Goal: Information Seeking & Learning: Learn about a topic

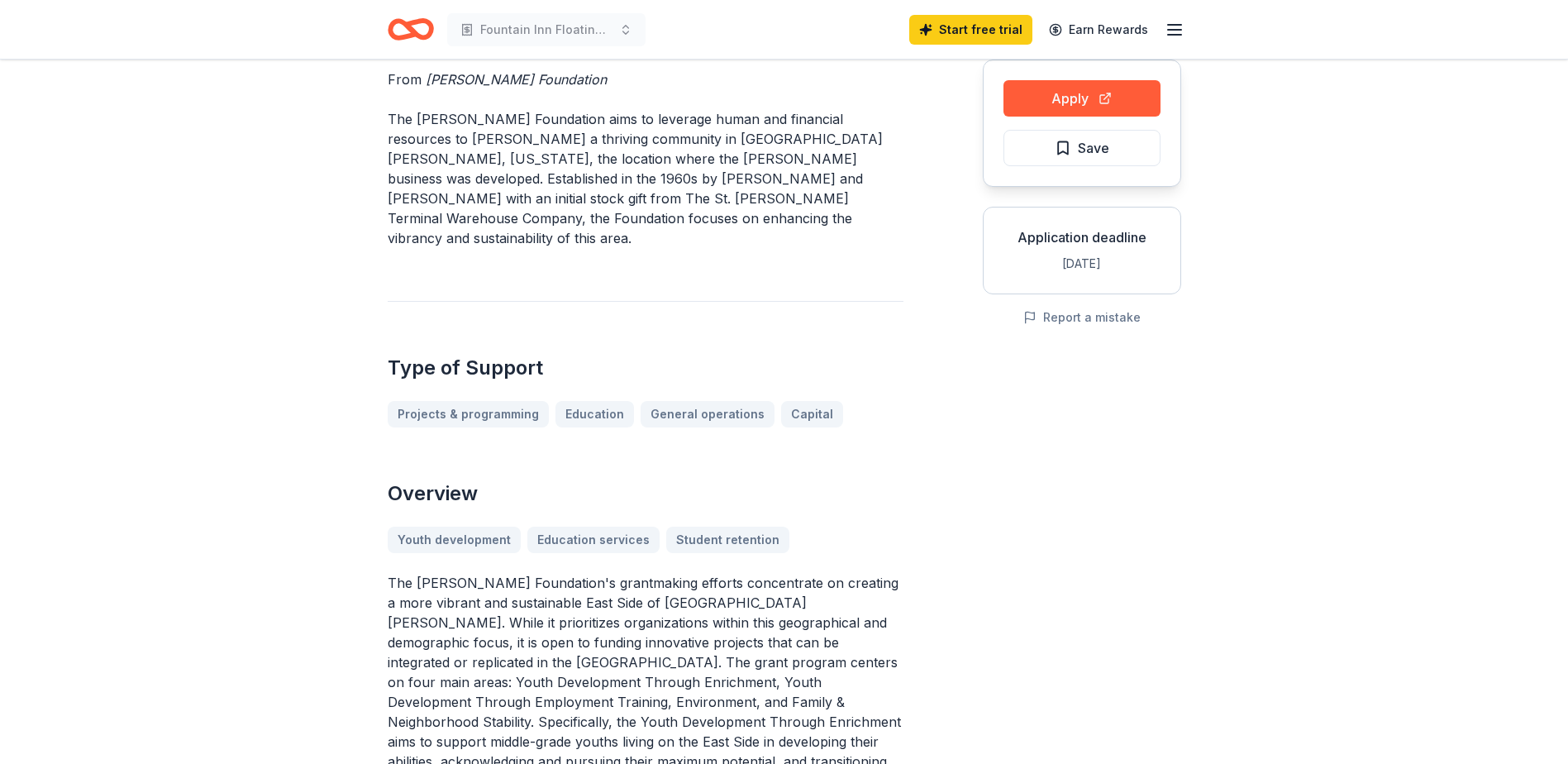
scroll to position [248, 0]
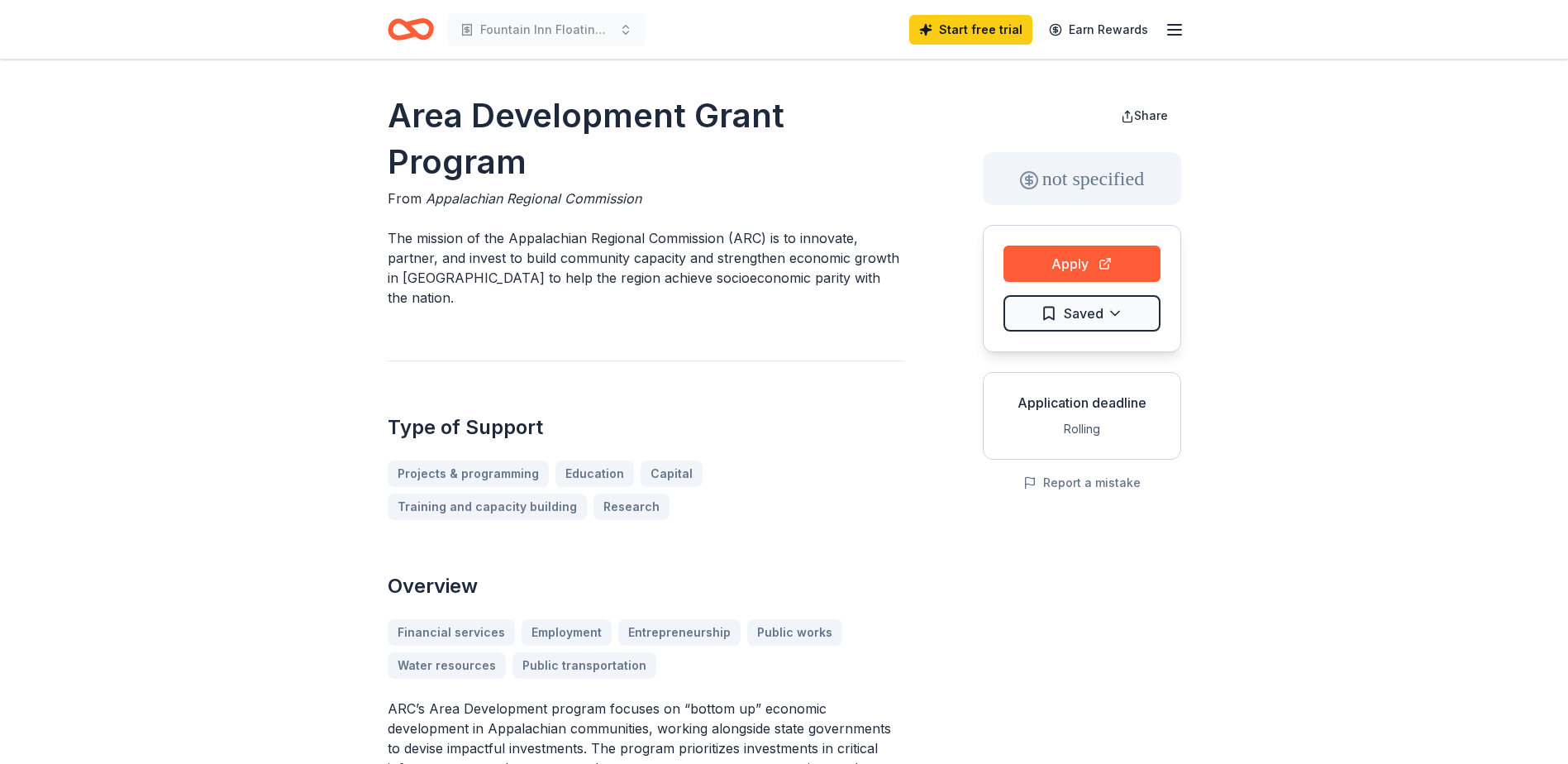
click at [426, 197] on span "Appalachian Regional Commission" at bounding box center [533, 198] width 215 height 17
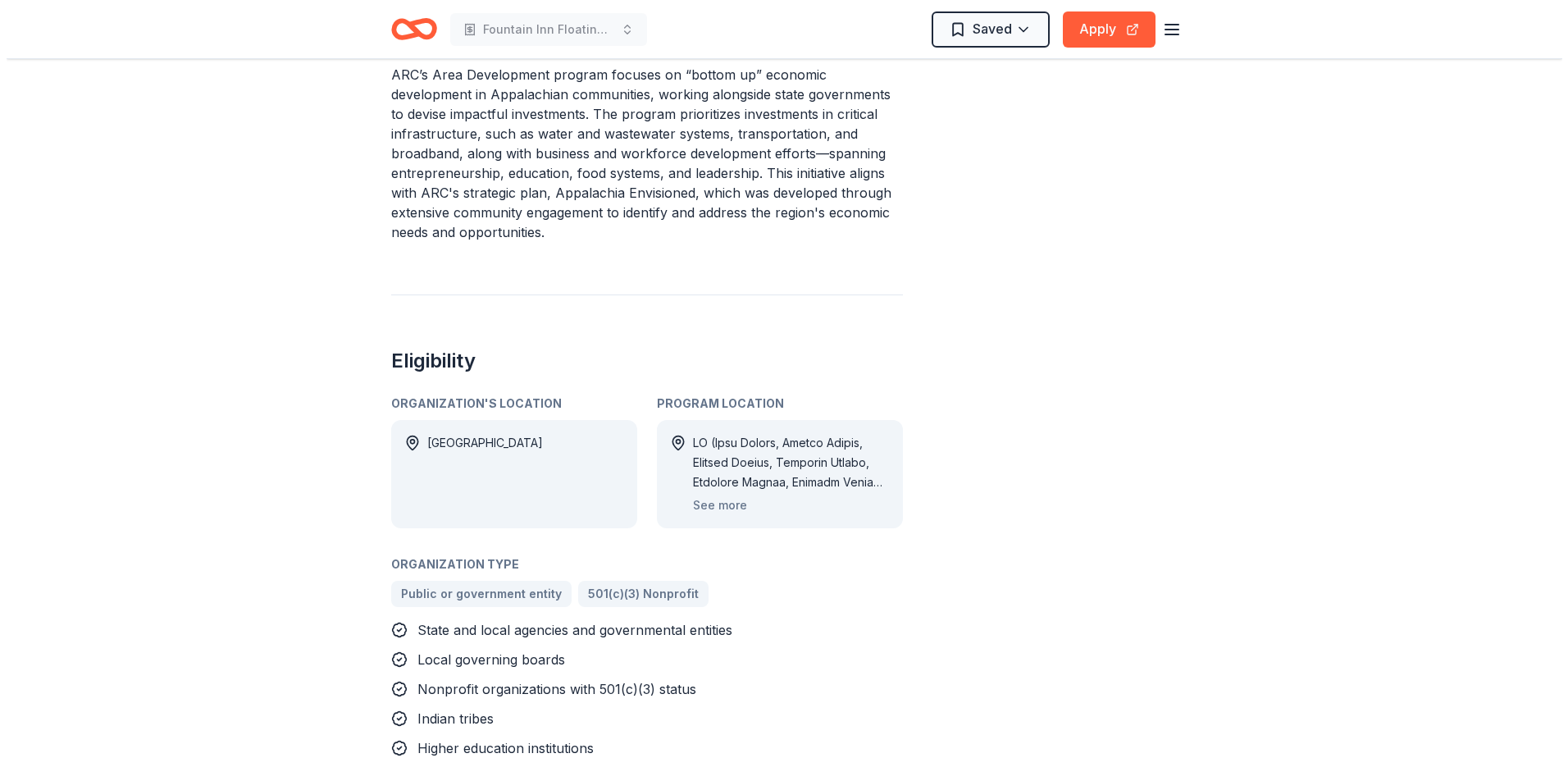
scroll to position [656, 0]
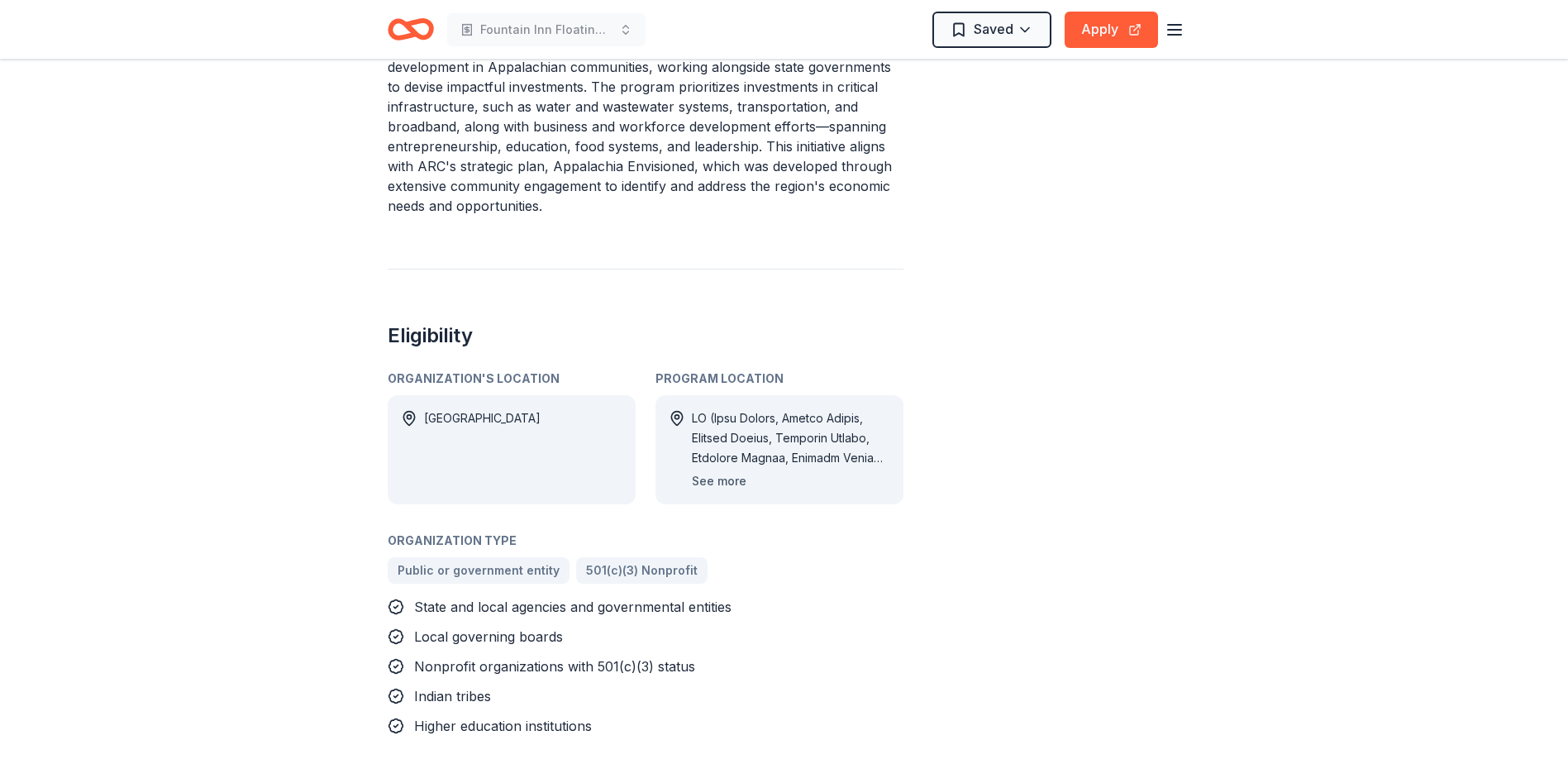
click at [697, 471] on button "See more" at bounding box center [719, 481] width 55 height 20
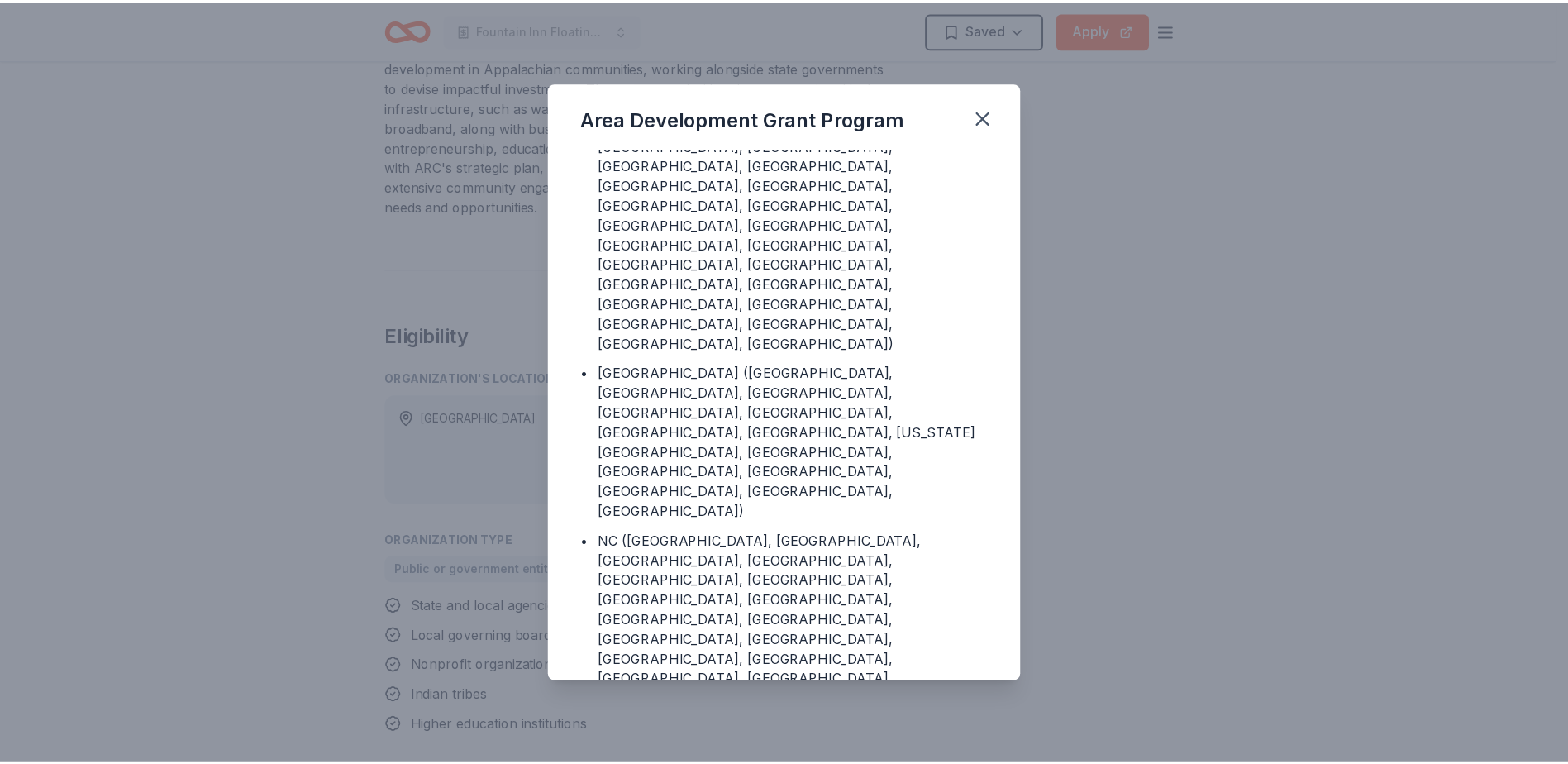
scroll to position [1653, 0]
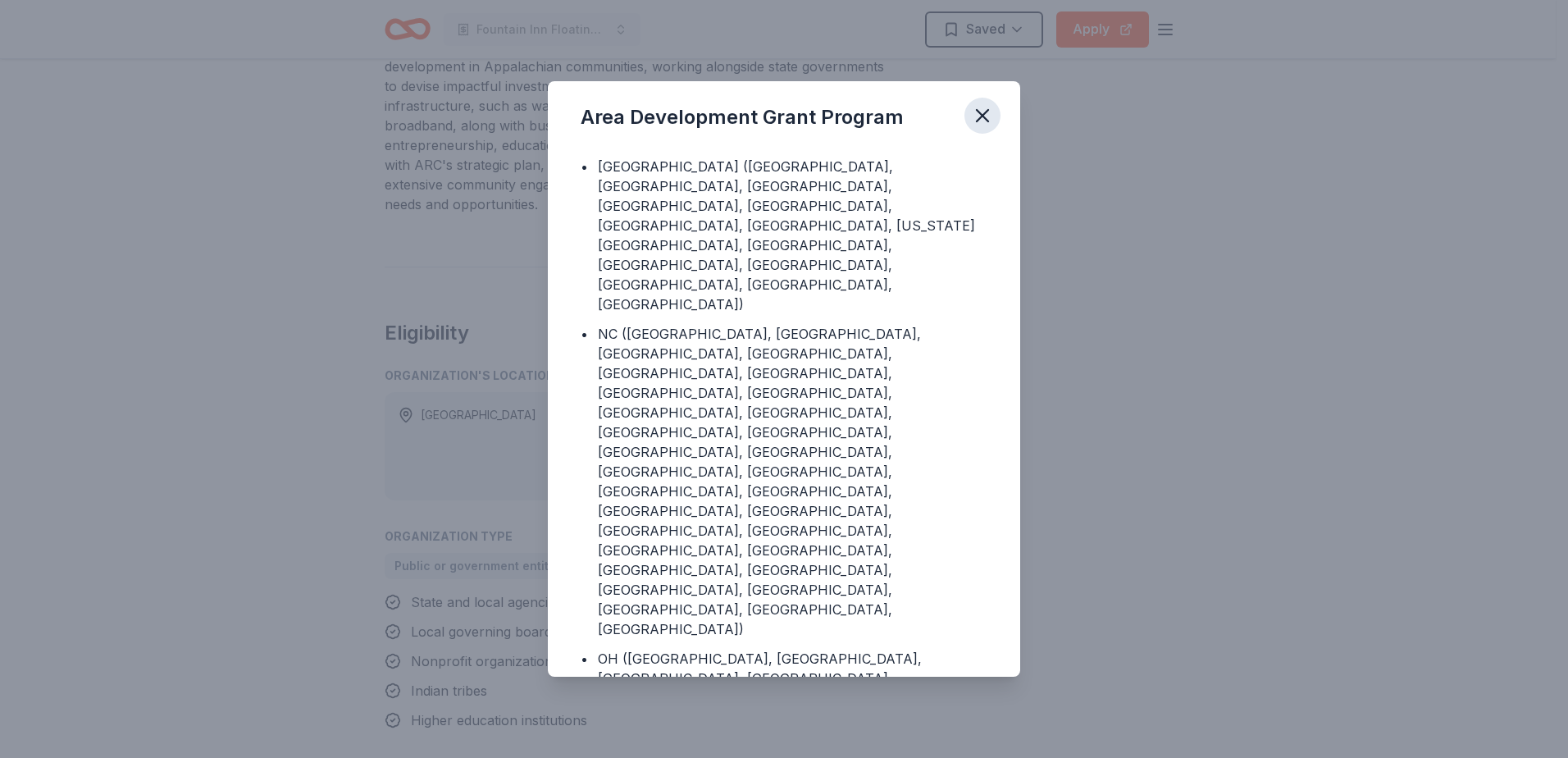
click at [984, 119] on icon "button" at bounding box center [982, 115] width 23 height 23
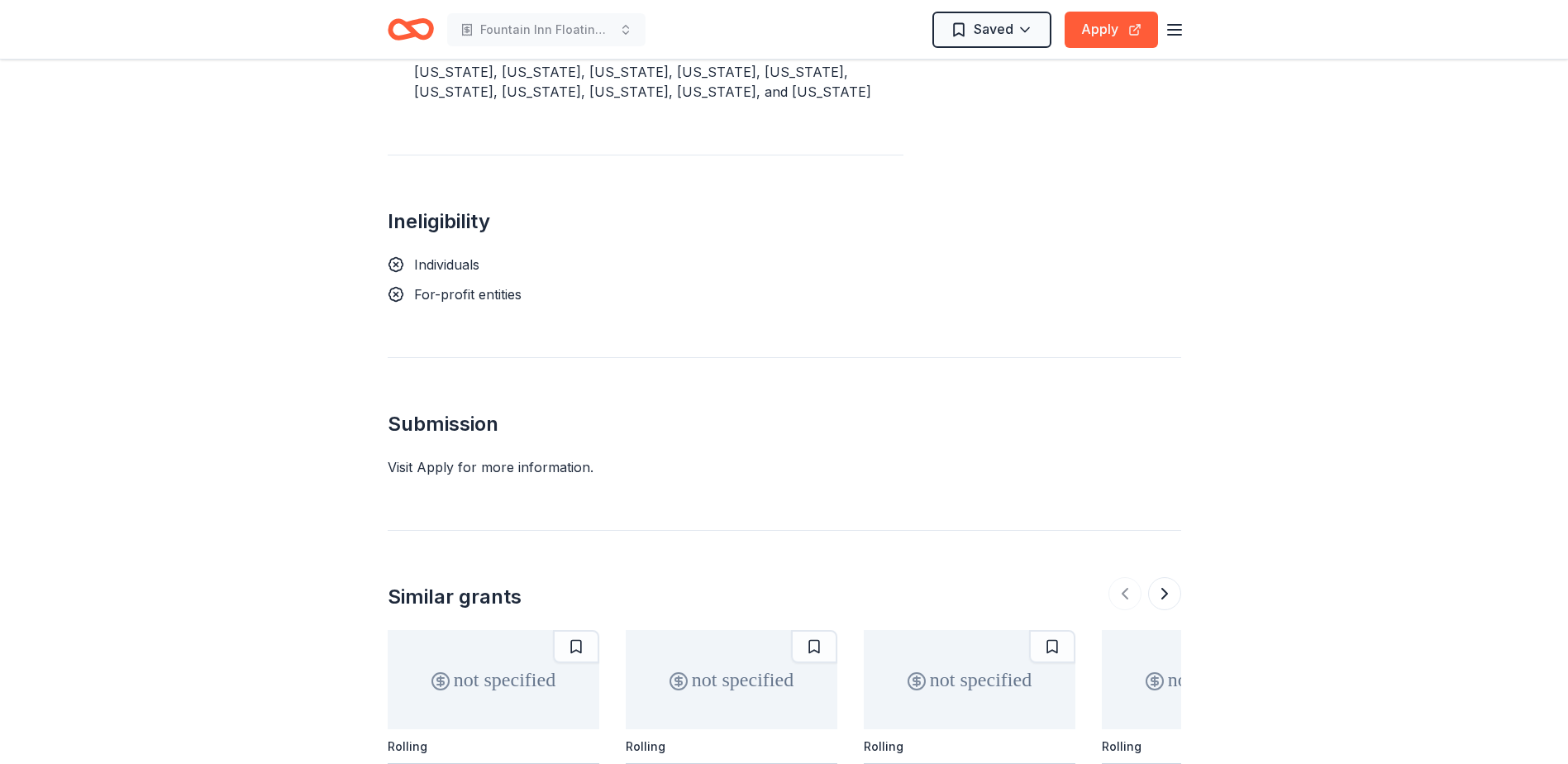
scroll to position [1487, 0]
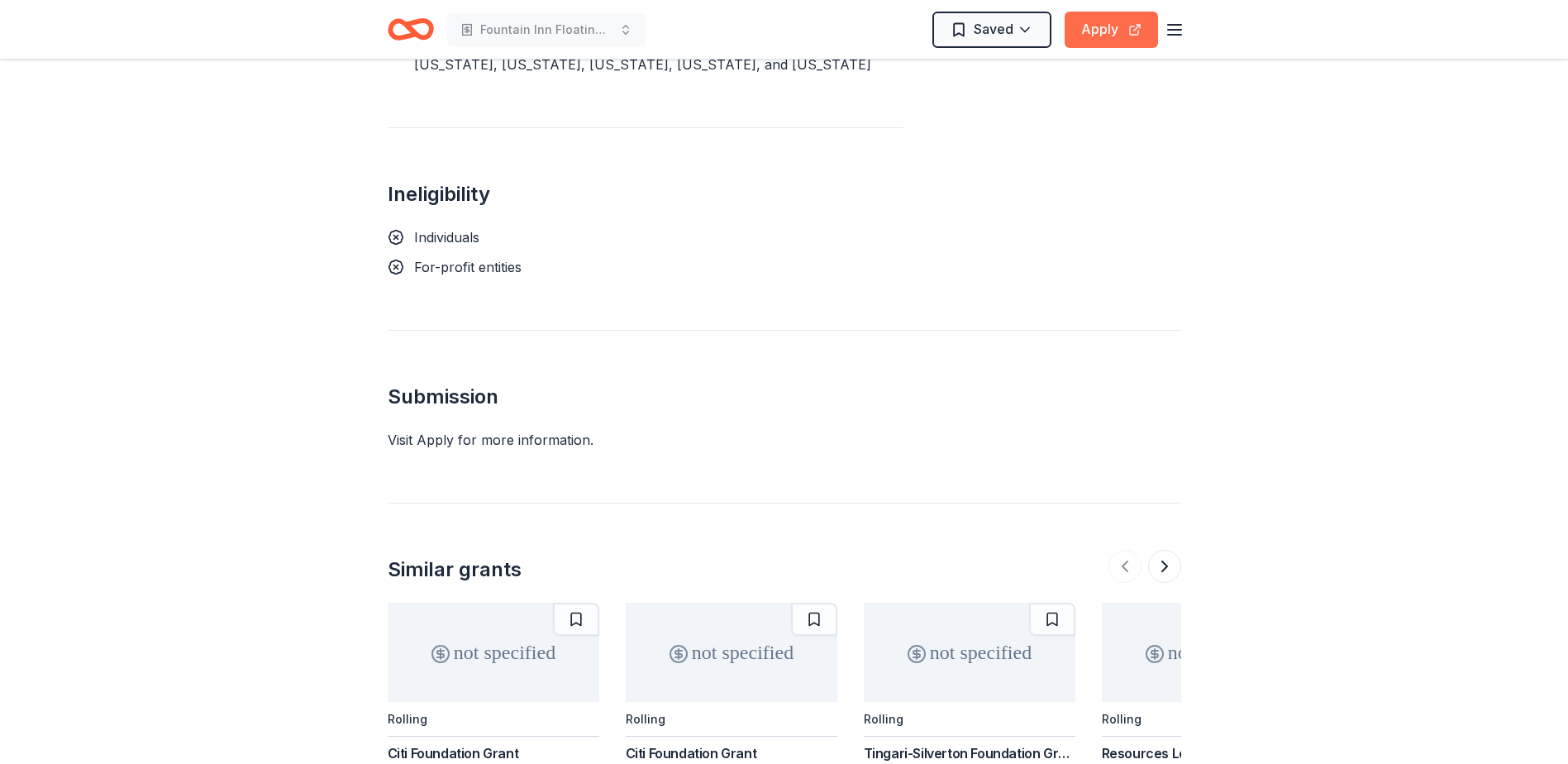
click at [1089, 41] on button "Apply" at bounding box center [1111, 30] width 93 height 37
